Goal: Task Accomplishment & Management: Manage account settings

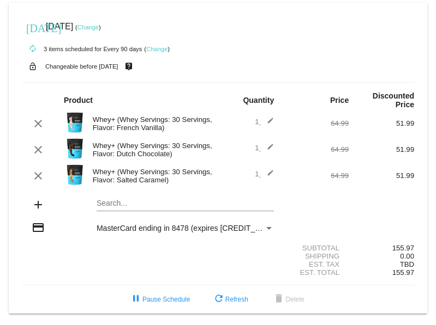
click at [99, 30] on link "Change" at bounding box center [87, 27] width 21 height 7
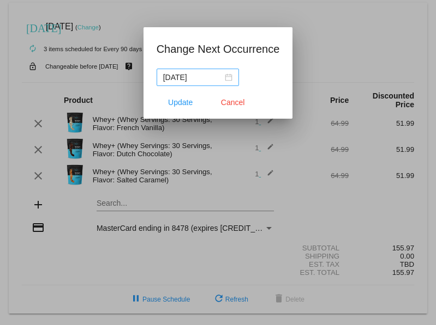
click at [229, 78] on div "[DATE]" at bounding box center [197, 77] width 69 height 12
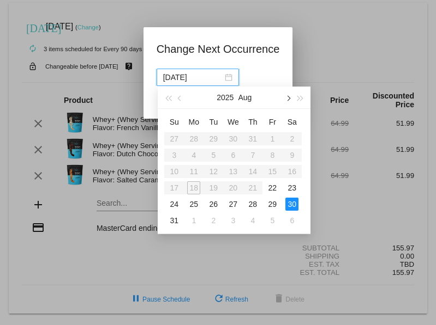
click at [292, 104] on button "button" at bounding box center [288, 98] width 12 height 22
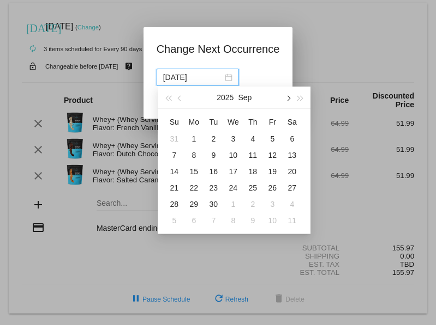
click at [292, 104] on button "button" at bounding box center [288, 98] width 12 height 22
click at [168, 220] on div "30" at bounding box center [173, 220] width 13 height 13
type input "2025-11-30"
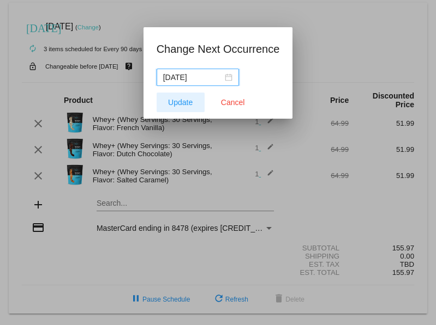
click at [177, 101] on span "Update" at bounding box center [180, 102] width 25 height 9
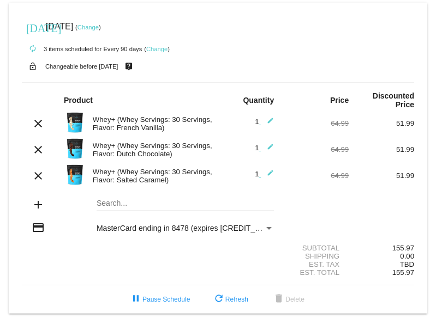
click at [276, 19] on div "today Nov 30 2025 ( Change )" at bounding box center [218, 27] width 392 height 22
